Goal: Information Seeking & Learning: Check status

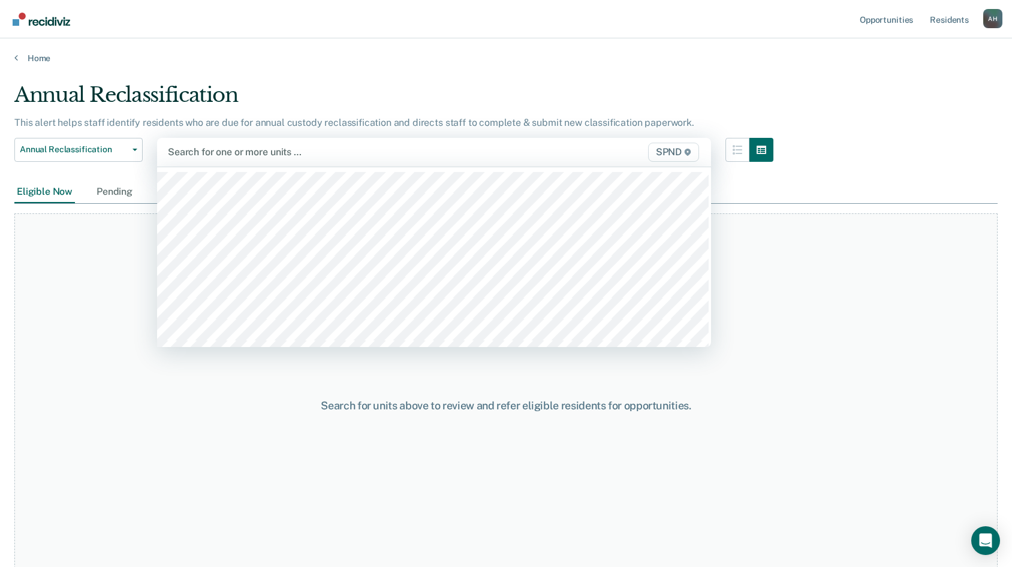
click at [378, 149] on div at bounding box center [354, 152] width 372 height 14
click at [676, 153] on span "SPND" at bounding box center [673, 152] width 51 height 19
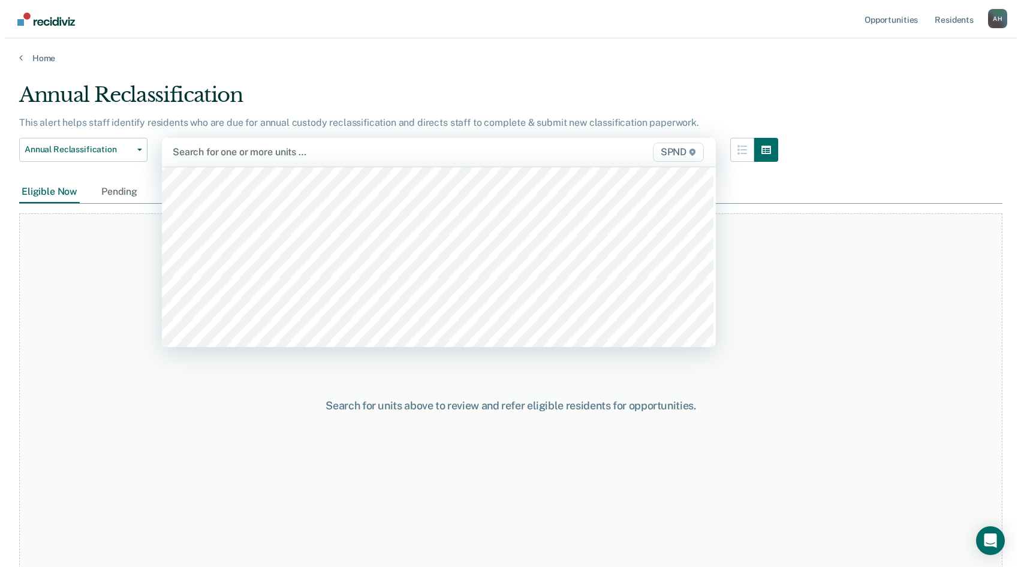
scroll to position [6736, 0]
